Goal: Information Seeking & Learning: Learn about a topic

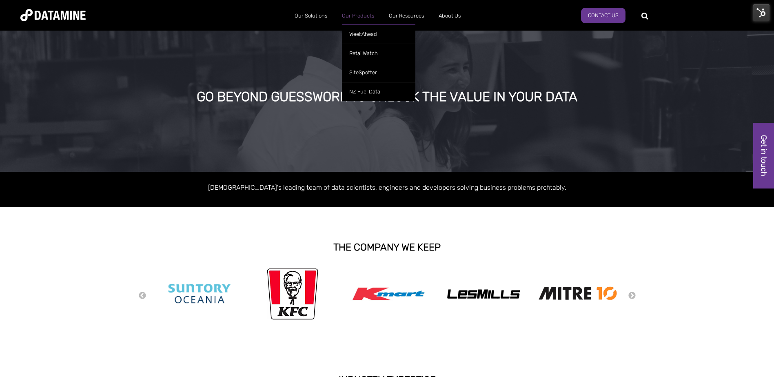
click at [353, 15] on link "Our Products" at bounding box center [358, 15] width 47 height 21
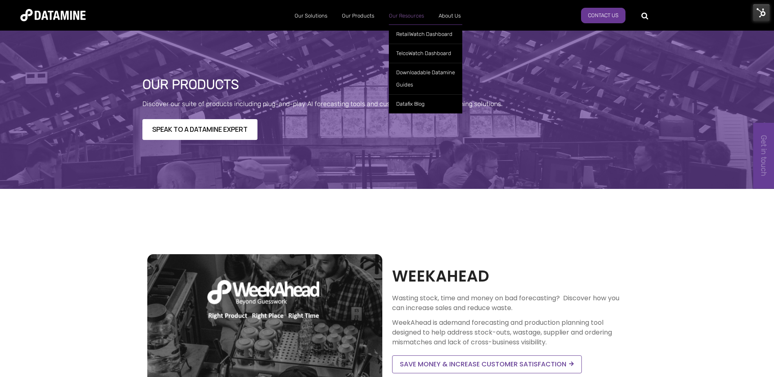
click at [419, 16] on link "Our Resources" at bounding box center [406, 15] width 50 height 21
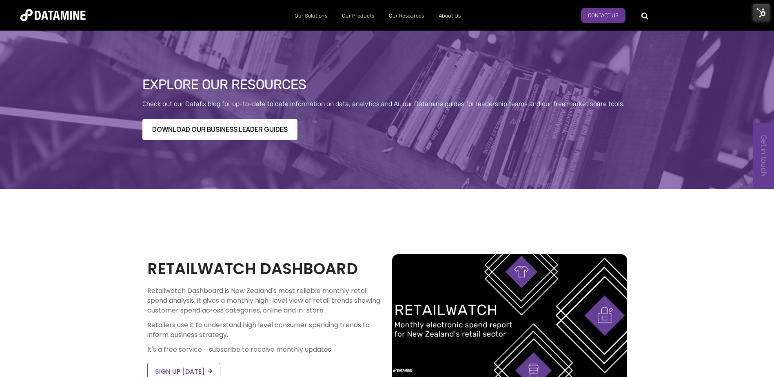
click at [38, 13] on img at bounding box center [52, 15] width 65 height 12
